Goal: Register for event/course

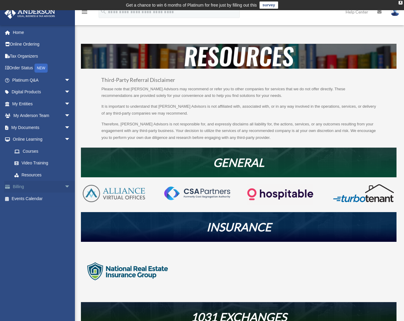
click at [65, 185] on span "arrow_drop_down" at bounding box center [71, 187] width 12 height 12
click at [56, 128] on link "My Documents arrow_drop_down" at bounding box center [41, 128] width 75 height 12
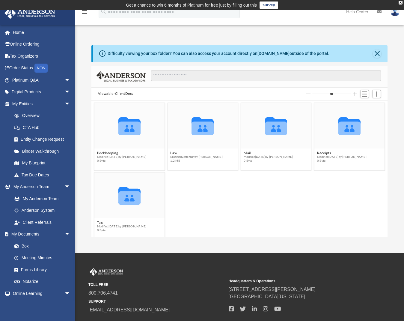
scroll to position [132, 292]
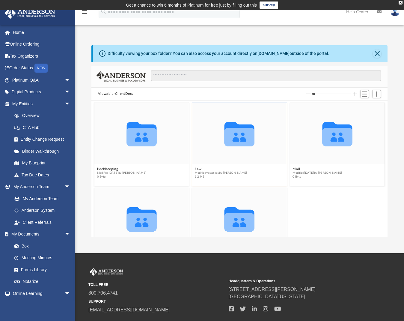
click at [234, 131] on icon "grid" at bounding box center [240, 137] width 30 height 19
click at [196, 169] on button "Law" at bounding box center [221, 169] width 53 height 4
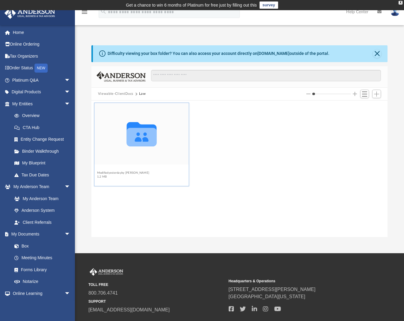
click at [122, 168] on button "Blue Seaside, LLC" at bounding box center [123, 169] width 53 height 4
click at [110, 170] on button "Initial Docs" at bounding box center [123, 169] width 53 height 4
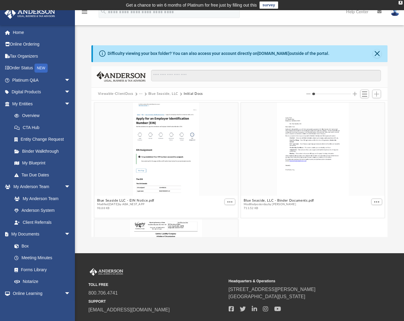
scroll to position [74, 0]
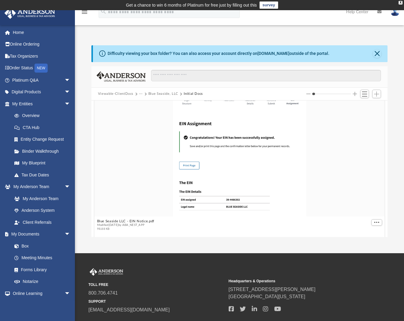
drag, startPoint x: 315, startPoint y: 93, endPoint x: 359, endPoint y: 96, distance: 44.2
type input "*"
click at [359, 96] on div at bounding box center [345, 94] width 76 height 11
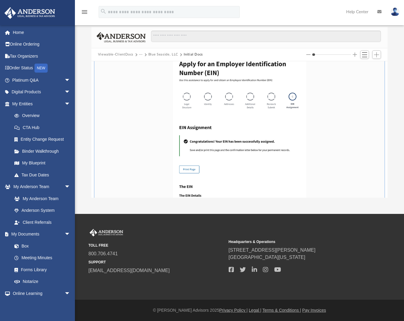
scroll to position [0, 0]
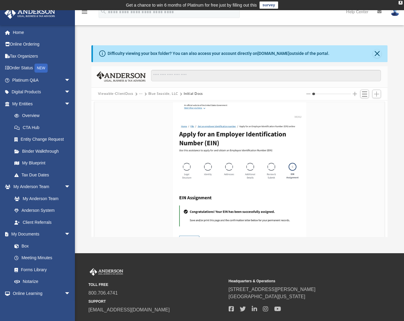
click at [159, 95] on button "Blue Seaside, LLC" at bounding box center [164, 93] width 30 height 5
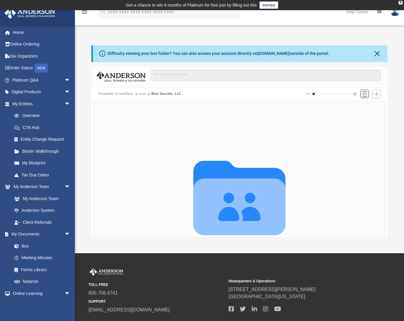
click at [367, 96] on span "Switch to List View" at bounding box center [364, 94] width 5 height 5
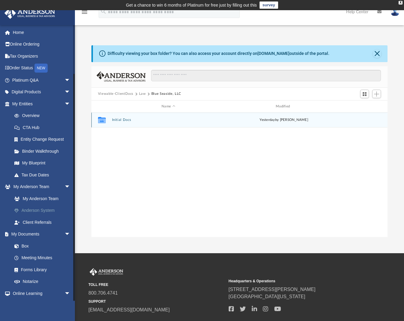
scroll to position [39, 0]
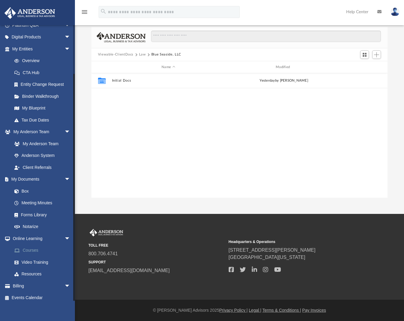
click at [32, 248] on link "Courses" at bounding box center [43, 251] width 71 height 12
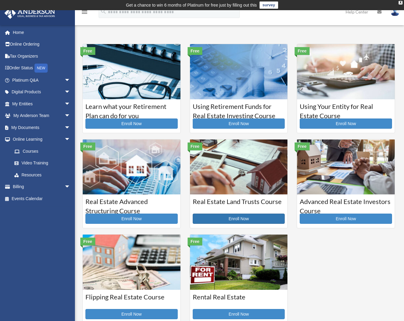
click at [239, 216] on link "Enroll Now" at bounding box center [239, 219] width 92 height 10
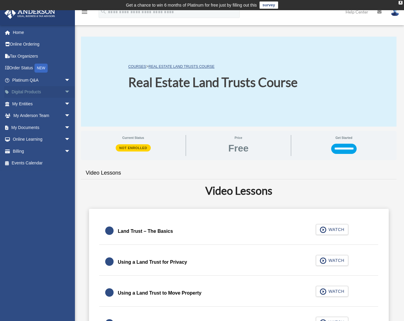
click at [26, 94] on link "Digital Products arrow_drop_down" at bounding box center [41, 92] width 75 height 12
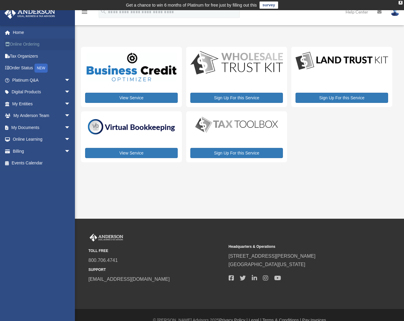
click at [19, 42] on link "Online Ordering" at bounding box center [41, 44] width 75 height 12
